Goal: Task Accomplishment & Management: Use online tool/utility

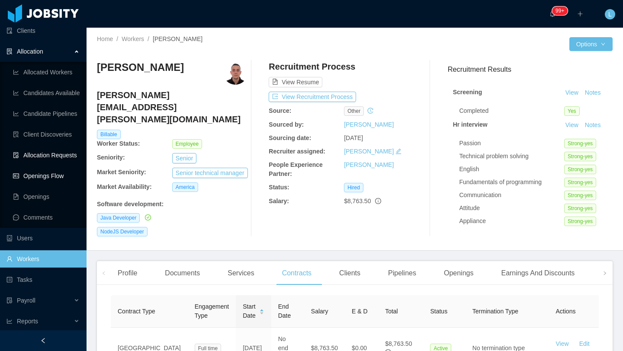
scroll to position [50, 0]
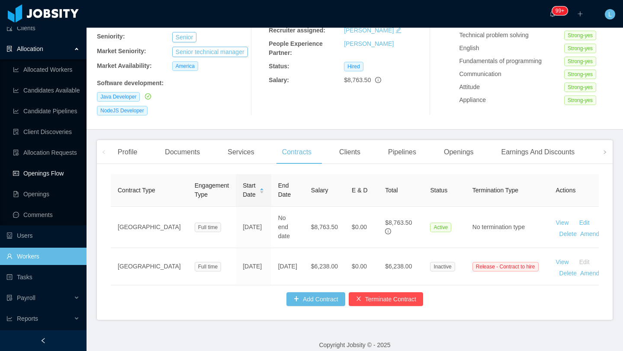
click at [49, 173] on link "Openings Flow" at bounding box center [46, 173] width 67 height 17
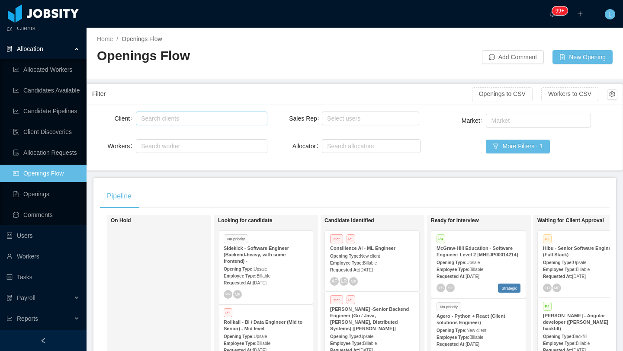
click at [190, 120] on div "Search clients" at bounding box center [199, 118] width 117 height 9
type input "****"
click at [218, 134] on li "Hibu" at bounding box center [201, 135] width 131 height 14
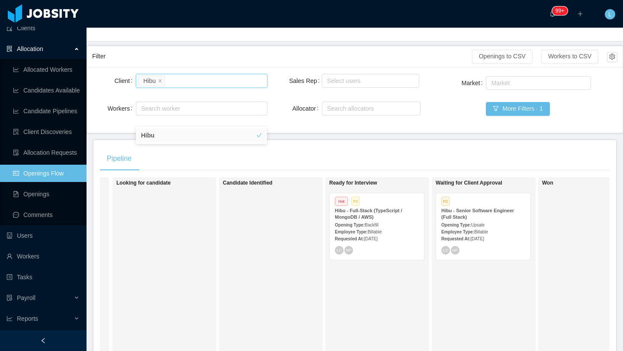
scroll to position [0, 106]
click at [482, 228] on div "Employee Type: Billable" at bounding box center [479, 231] width 84 height 9
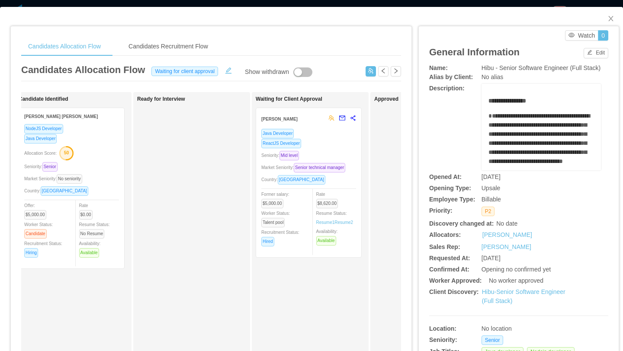
scroll to position [0, 134]
click at [333, 164] on div "Market Seniority: Senior technical manager" at bounding box center [307, 168] width 95 height 10
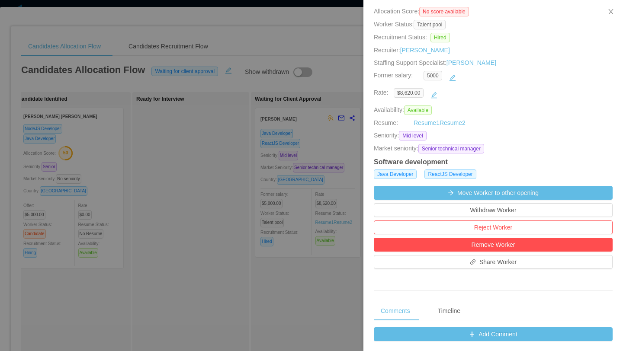
scroll to position [183, 0]
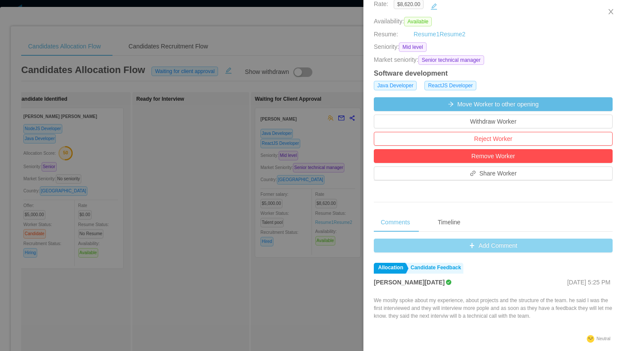
click at [466, 246] on button "Add Comment" at bounding box center [493, 246] width 239 height 14
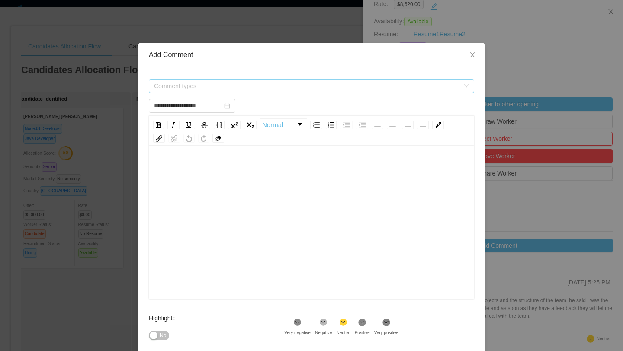
click at [273, 84] on span "Comment types" at bounding box center [306, 86] width 305 height 9
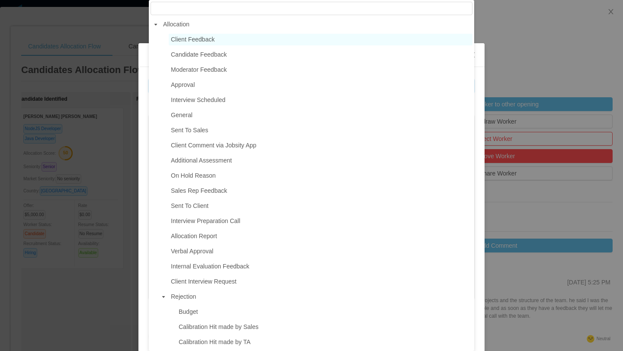
click at [206, 39] on span "Client Feedback" at bounding box center [193, 39] width 44 height 7
type input "**********"
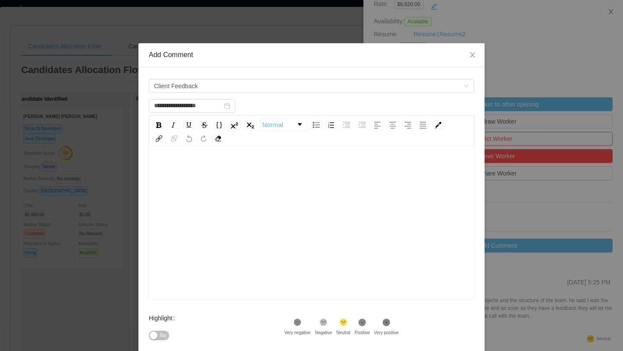
click at [187, 171] on div "rdw-editor" at bounding box center [312, 169] width 312 height 17
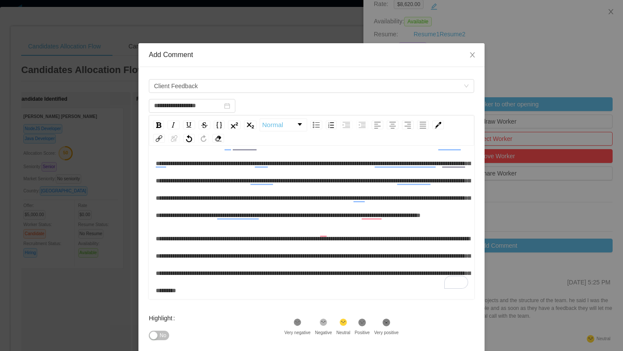
scroll to position [0, 0]
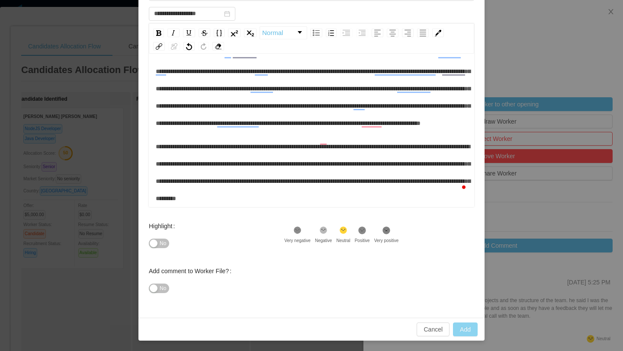
type input "**********"
click at [467, 333] on button "Add" at bounding box center [465, 330] width 25 height 14
